Goal: Information Seeking & Learning: Find specific fact

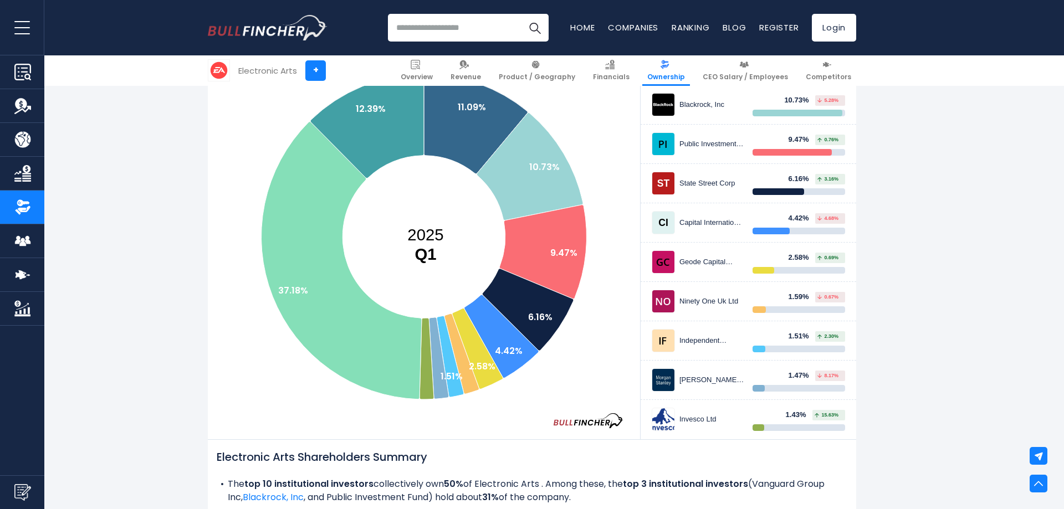
click at [280, 29] on img "Go to homepage" at bounding box center [268, 27] width 120 height 25
click at [481, 29] on input "search" at bounding box center [468, 28] width 161 height 28
type input "********"
click at [521, 14] on button "Search" at bounding box center [535, 28] width 28 height 28
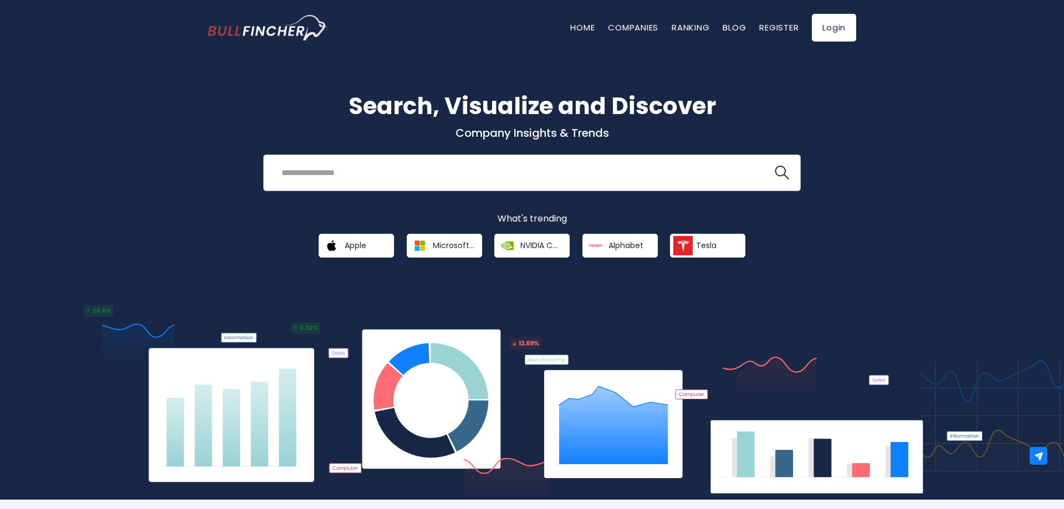
click at [419, 164] on input "search" at bounding box center [518, 172] width 487 height 21
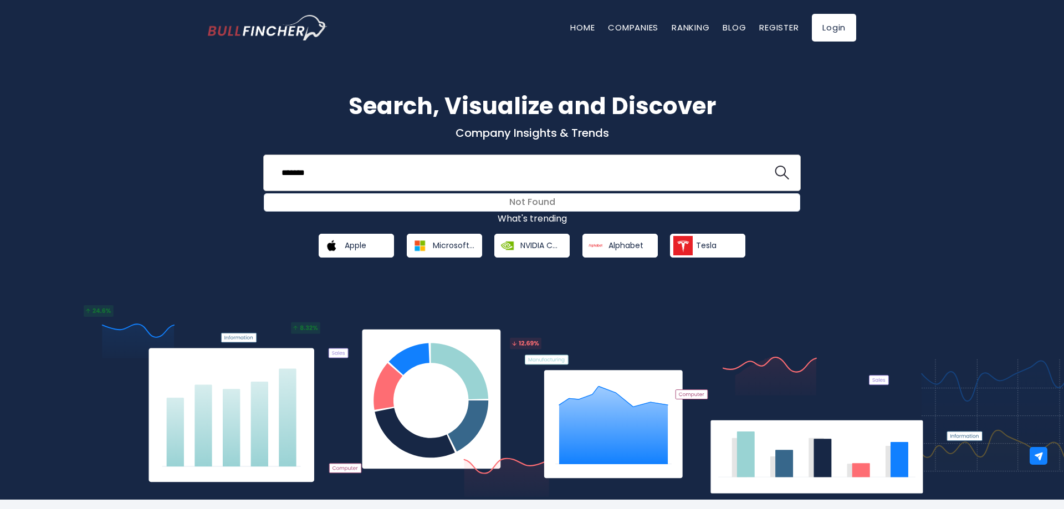
click at [775, 166] on button at bounding box center [782, 173] width 14 height 14
drag, startPoint x: 383, startPoint y: 176, endPoint x: 242, endPoint y: 169, distance: 141.5
click at [275, 169] on input "*******" at bounding box center [518, 172] width 487 height 21
type input "*"
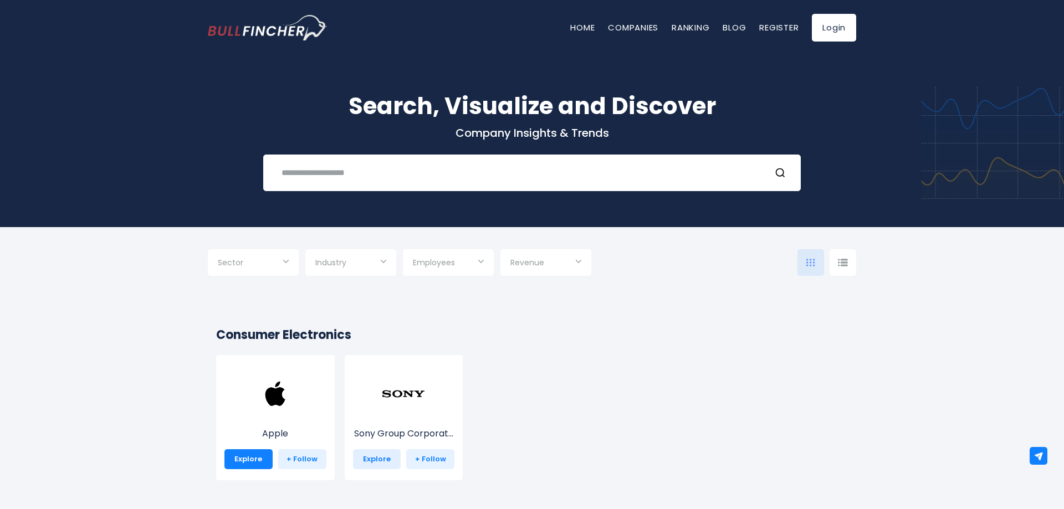
scroll to position [113, 0]
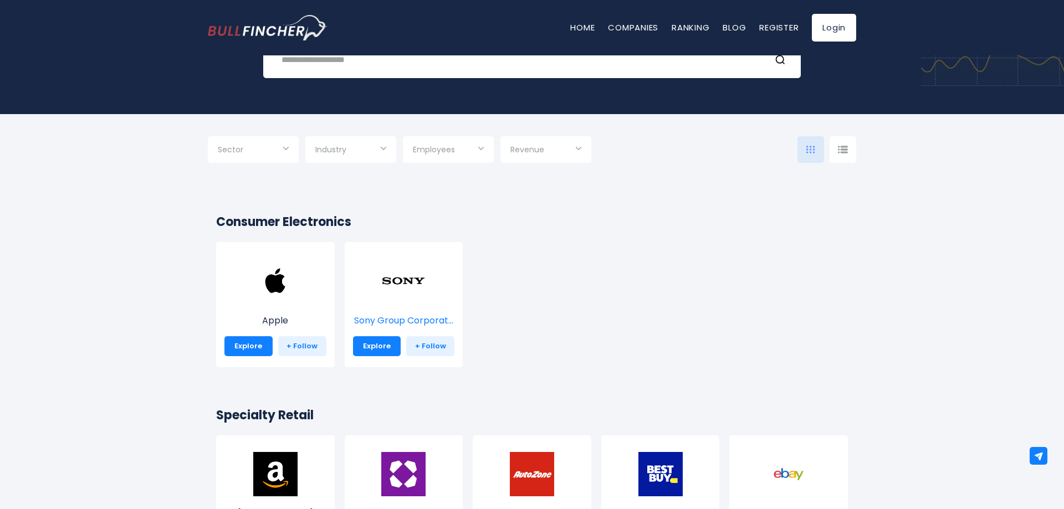
click at [397, 298] on img at bounding box center [403, 281] width 44 height 44
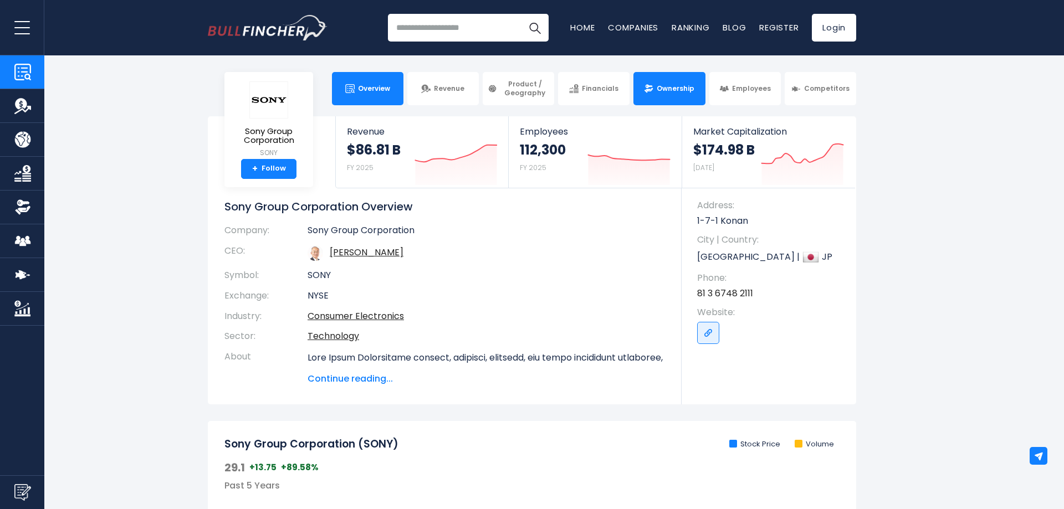
click at [660, 89] on span "Ownership" at bounding box center [676, 88] width 38 height 9
